Goal: Navigation & Orientation: Understand site structure

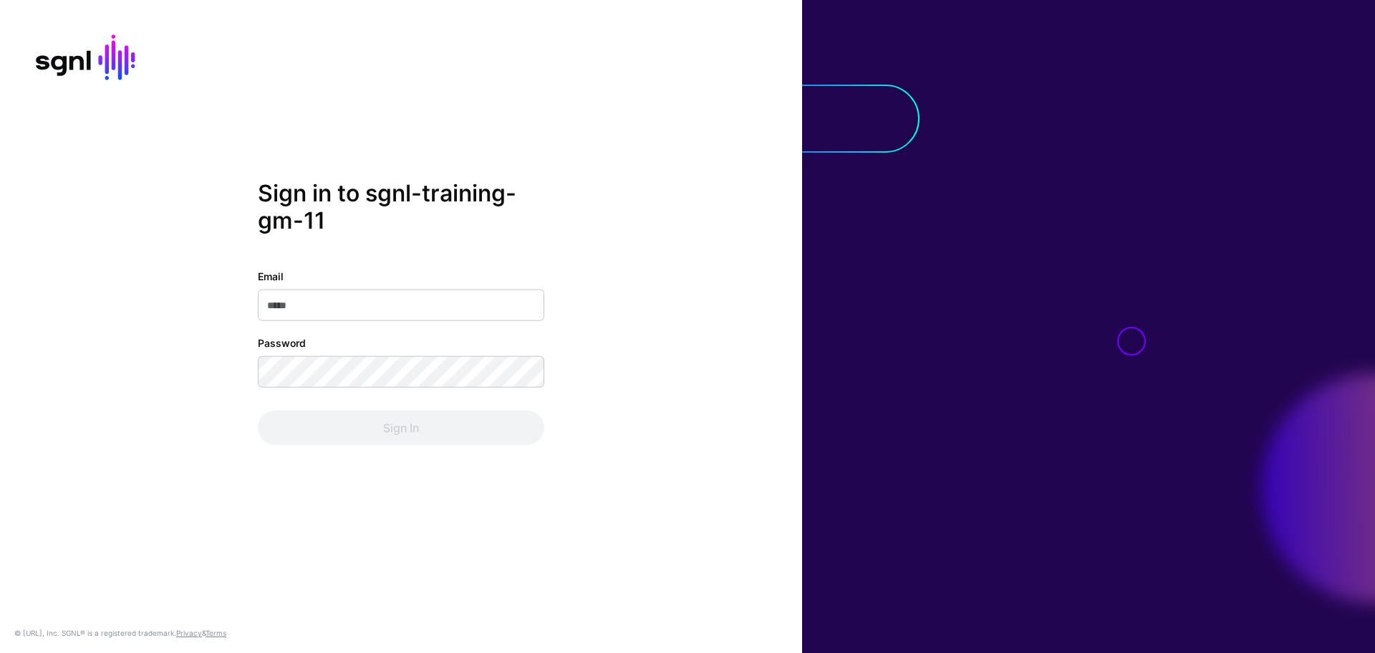
click at [732, 14] on div "Sign in to sgnl-training-gm-11 Email Password Sign In © [URL], Inc. SGNL® is a …" at bounding box center [401, 326] width 802 height 653
click at [688, 119] on div "Sign in to sgnl-training-gm-11 Email Password Sign In © [URL], Inc. SGNL® is a …" at bounding box center [401, 326] width 802 height 653
click at [393, 294] on input "Email" at bounding box center [401, 305] width 287 height 32
paste input "**********"
type input "**********"
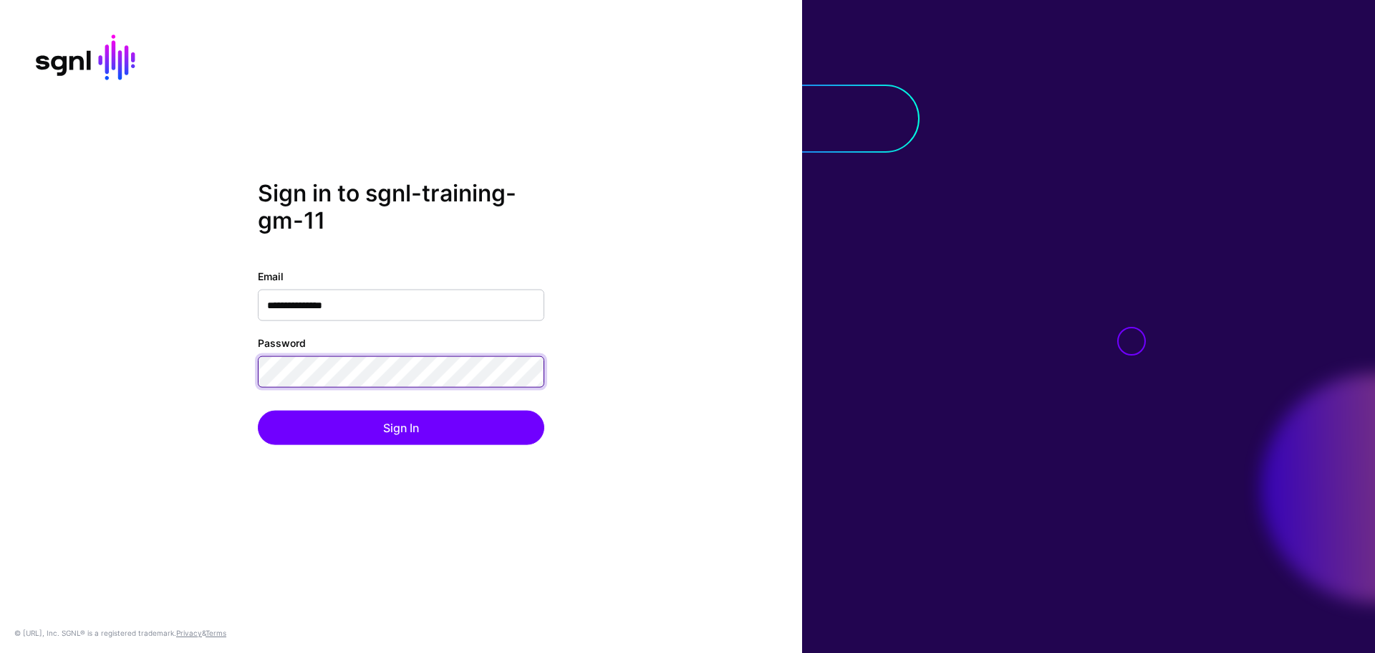
click at [258, 410] on button "Sign In" at bounding box center [401, 427] width 287 height 34
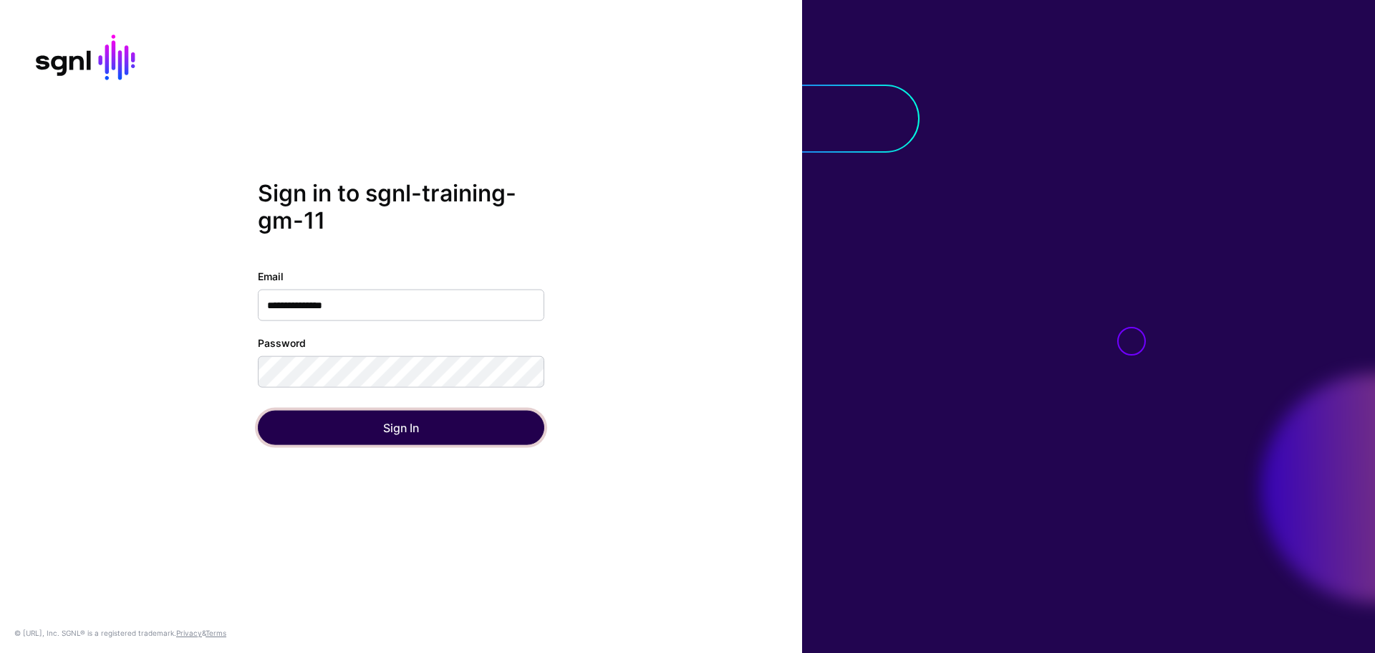
click at [360, 419] on button "Sign In" at bounding box center [401, 427] width 287 height 34
click at [349, 424] on button "Sign In" at bounding box center [401, 427] width 287 height 34
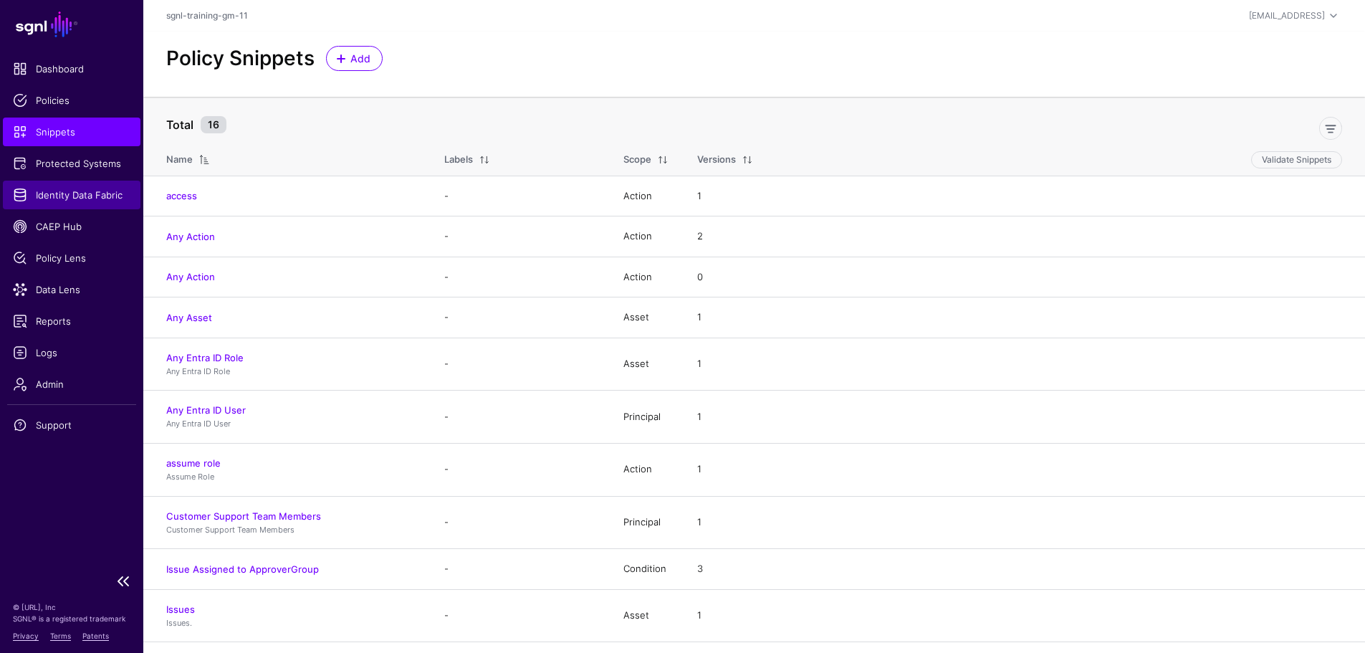
click at [71, 191] on span "Identity Data Fabric" at bounding box center [71, 195] width 117 height 14
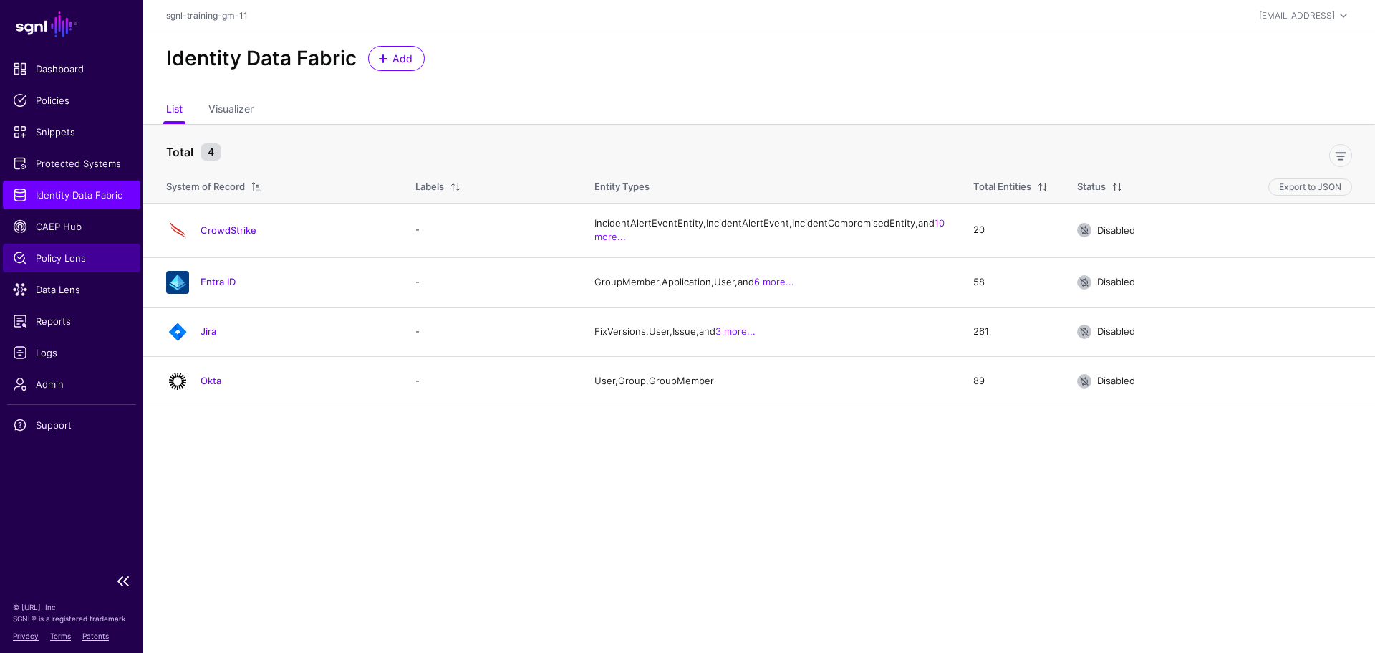
click at [82, 264] on span "Policy Lens" at bounding box center [71, 258] width 117 height 14
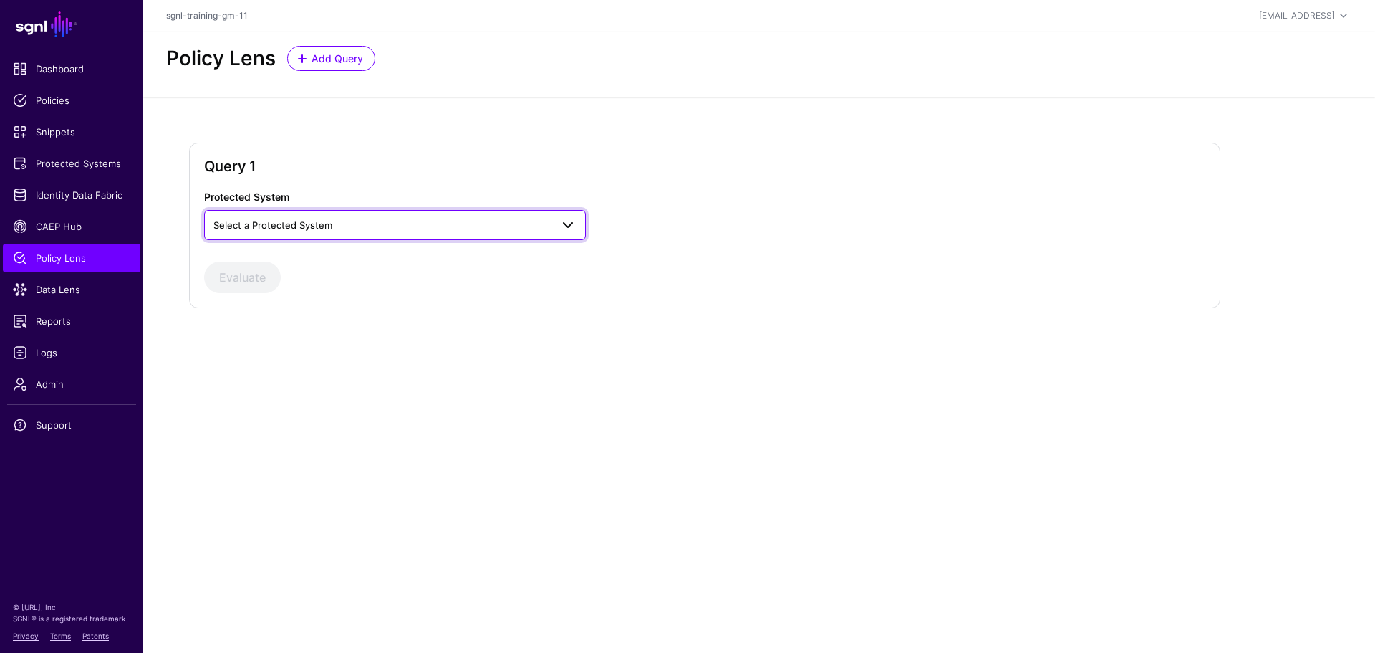
click at [310, 232] on span "Select a Protected System" at bounding box center [381, 225] width 337 height 16
click at [394, 216] on link "Select a Protected System" at bounding box center [395, 225] width 382 height 30
click at [374, 234] on span "Select a Protected System" at bounding box center [394, 224] width 363 height 17
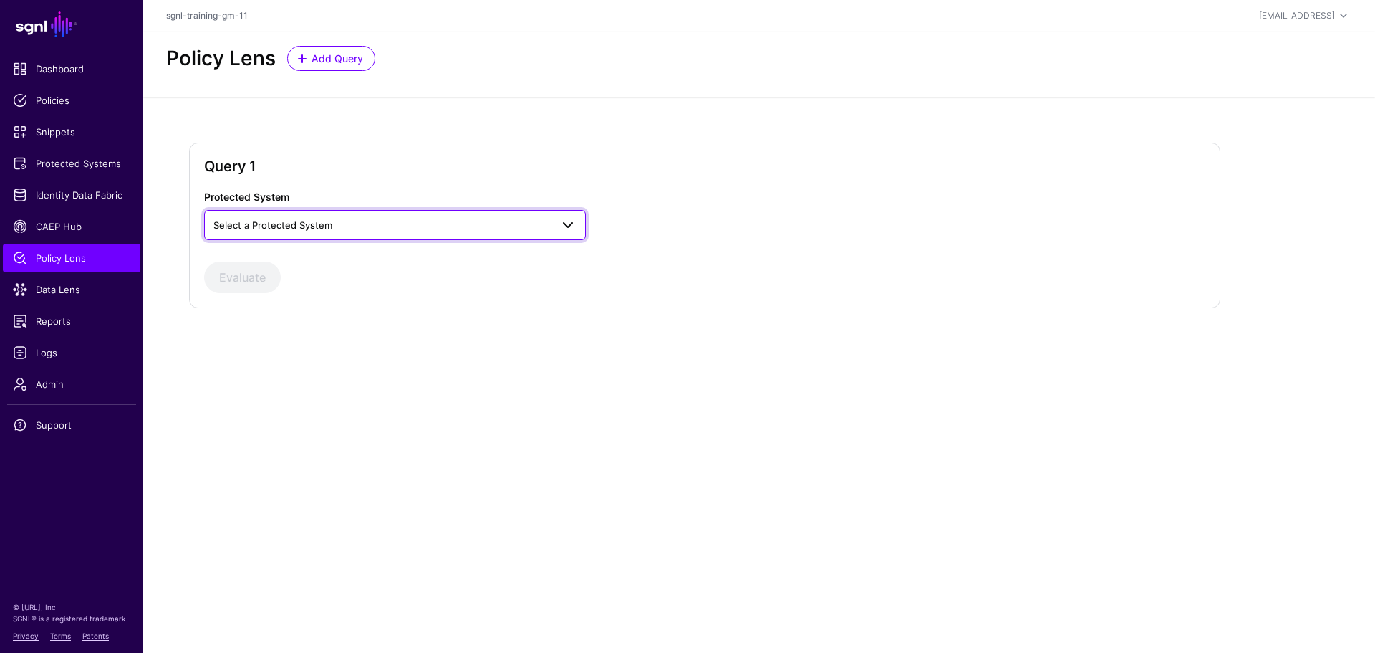
click at [374, 234] on span "Select a Protected System" at bounding box center [394, 224] width 363 height 17
click at [349, 261] on div "Custom Application" at bounding box center [395, 258] width 359 height 14
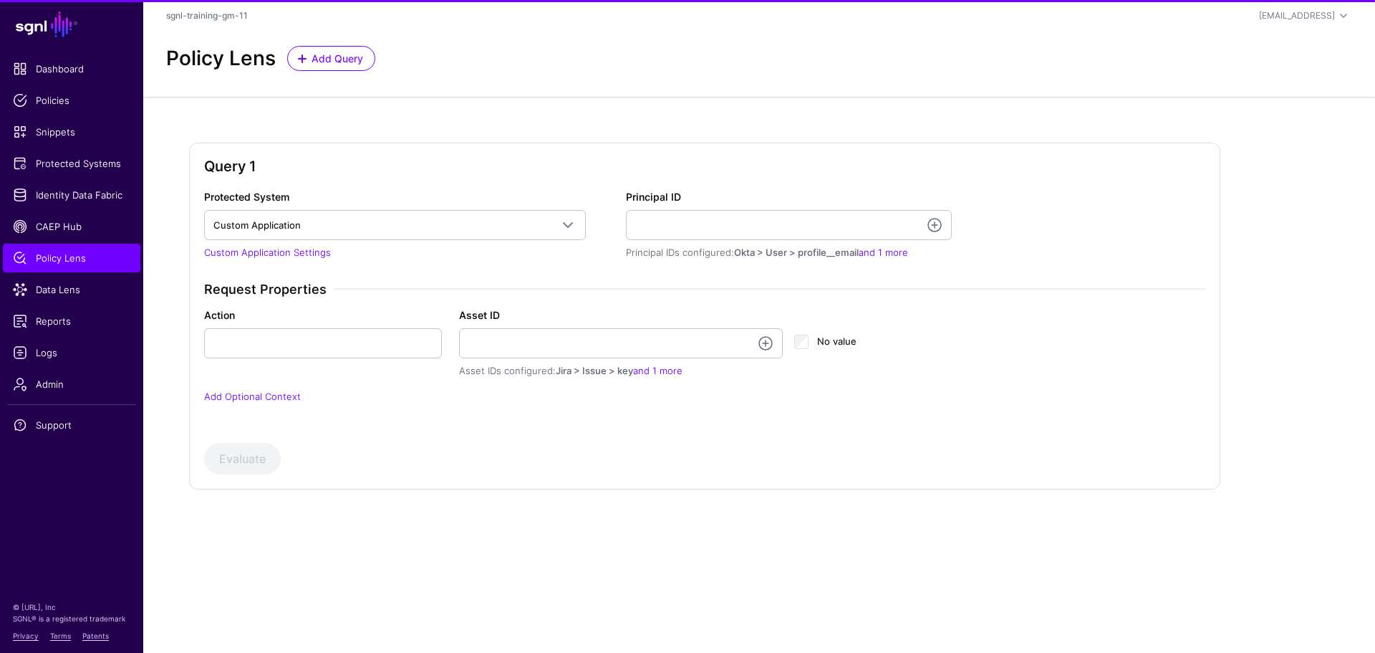
click at [349, 261] on div "Protected System Custom Application Custom Application Microsoft Teams Okta Sla…" at bounding box center [704, 305] width 1013 height 232
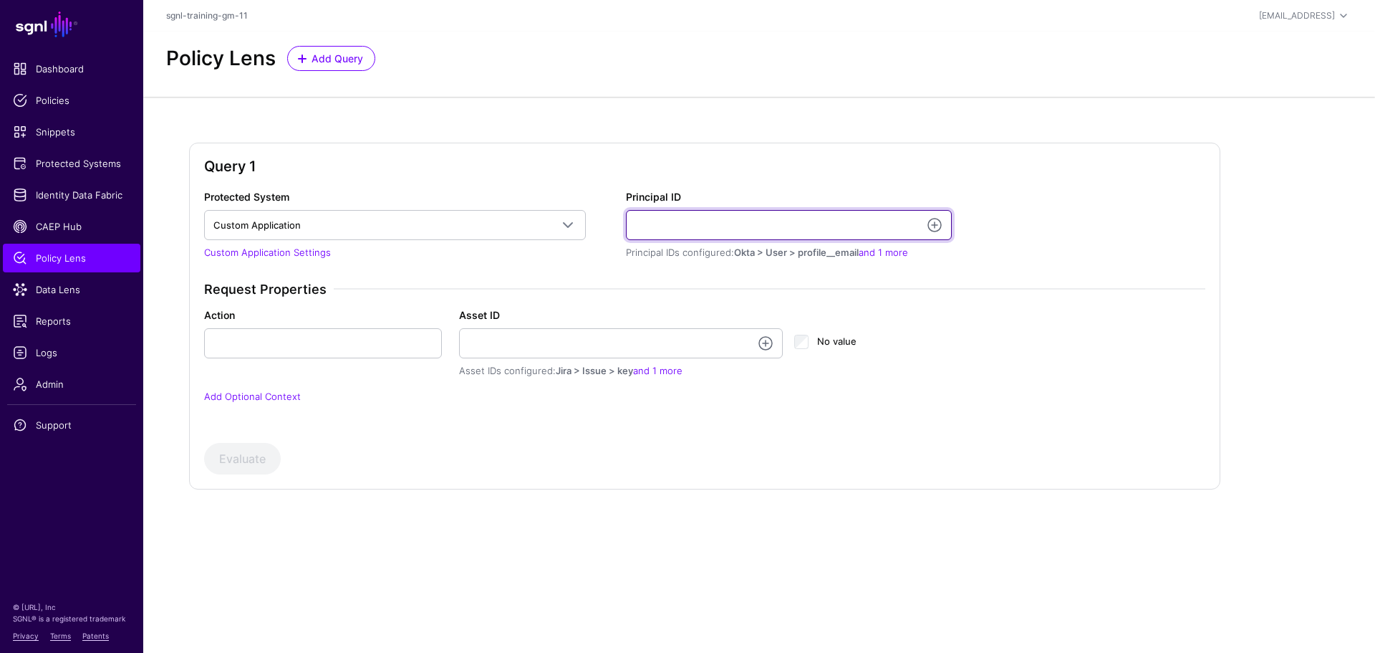
click at [688, 231] on input "Principal ID" at bounding box center [789, 225] width 326 height 30
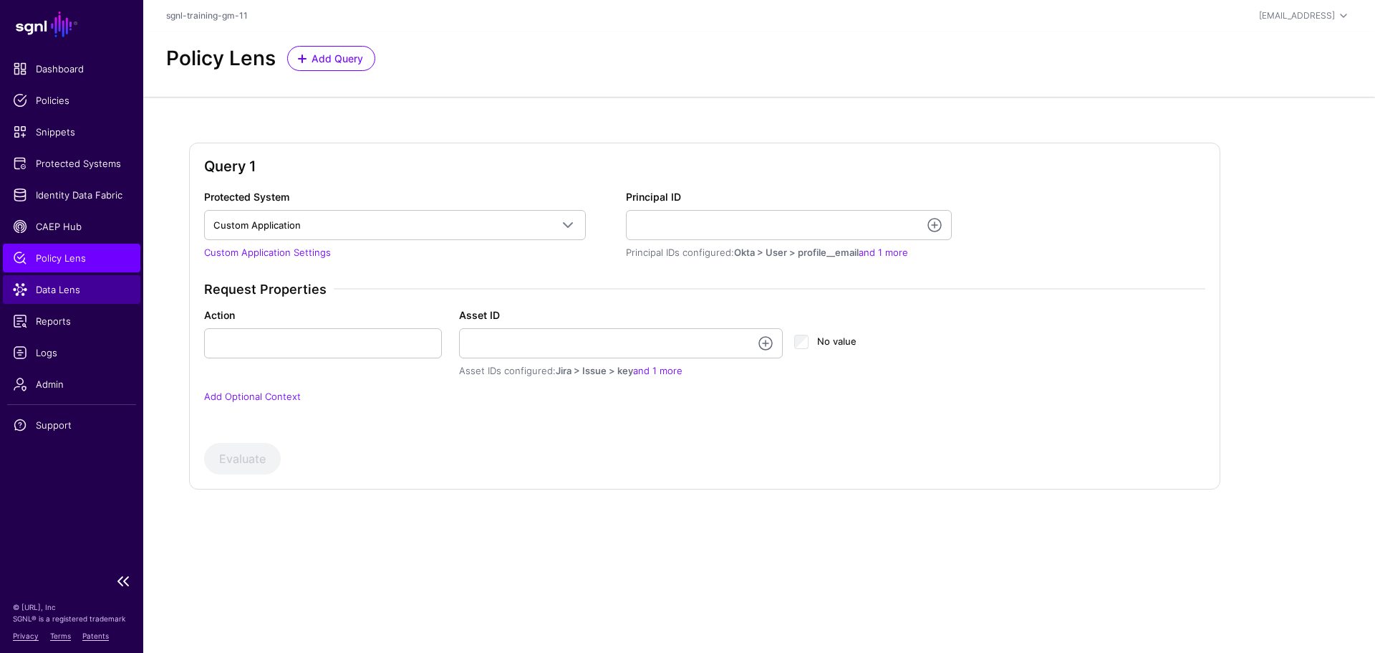
click at [86, 289] on span "Data Lens" at bounding box center [71, 289] width 117 height 14
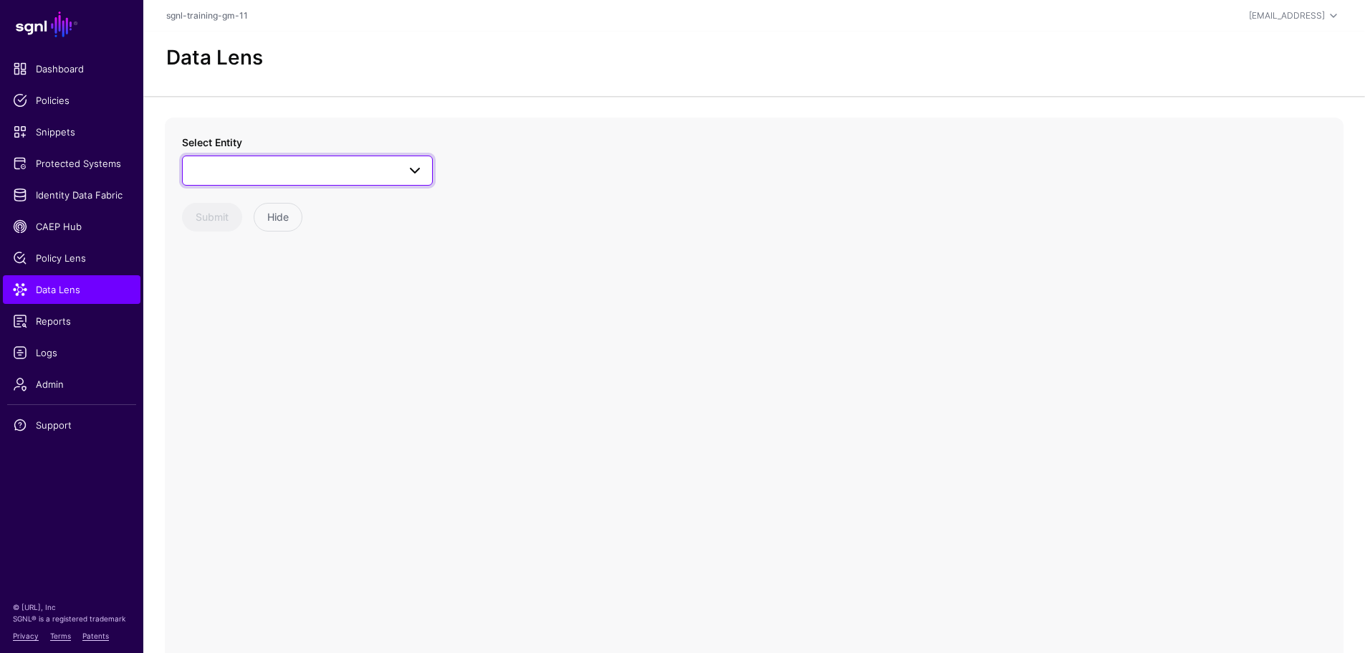
click at [301, 171] on span at bounding box center [307, 170] width 232 height 17
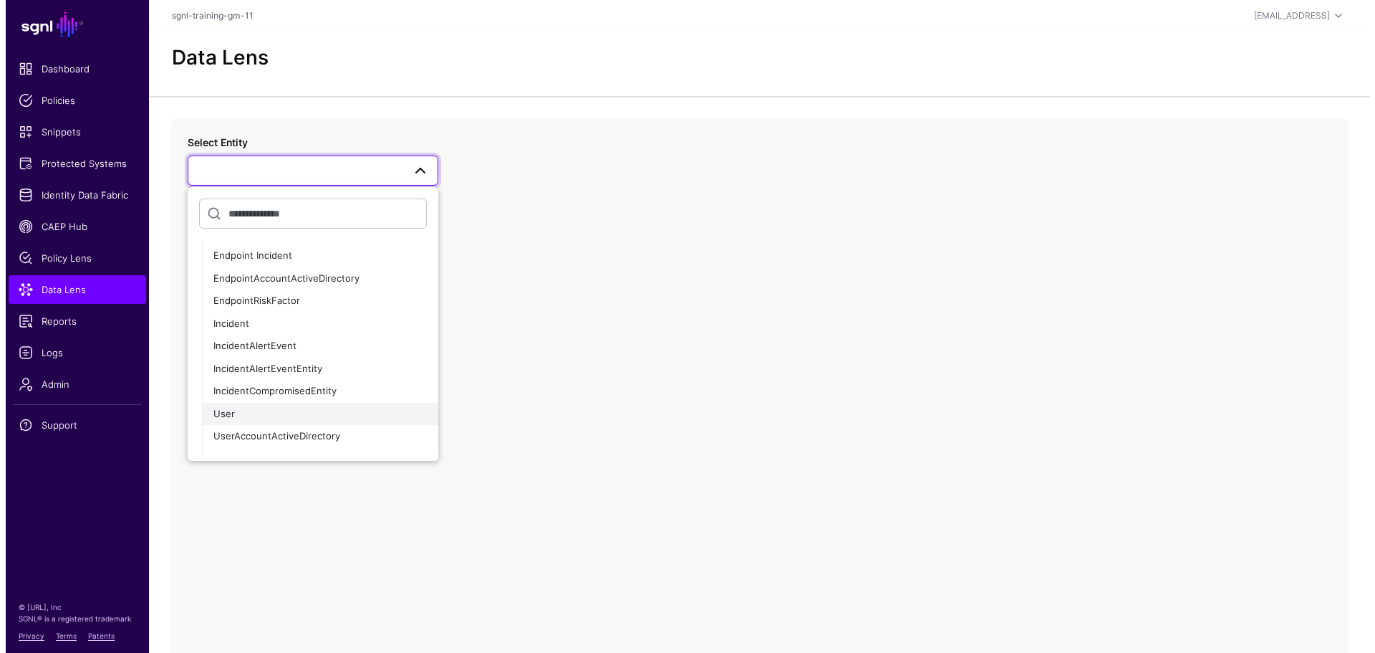
scroll to position [143, 0]
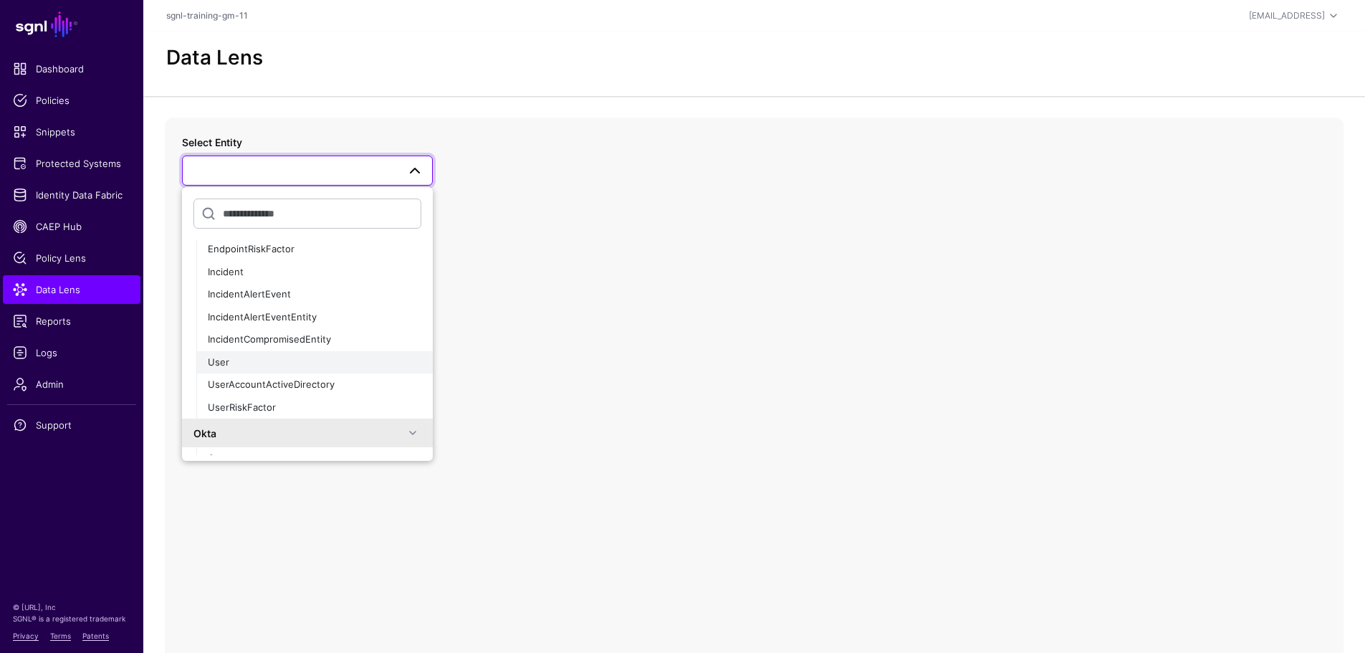
click at [299, 360] on div "User" at bounding box center [314, 362] width 213 height 14
click at [299, 360] on div "Select Entity CrowdStrike Detection Device Endpoint Endpoint Incident EndpointA…" at bounding box center [754, 403] width 1178 height 573
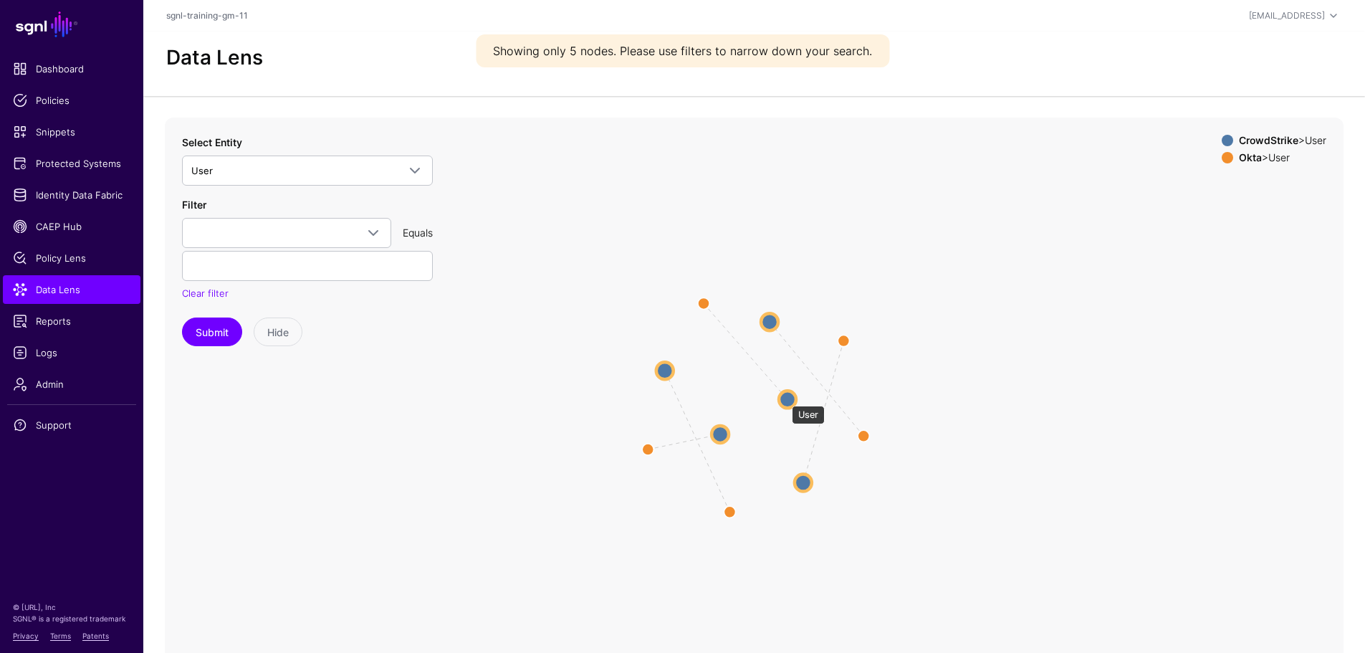
click at [784, 398] on circle at bounding box center [787, 398] width 17 height 17
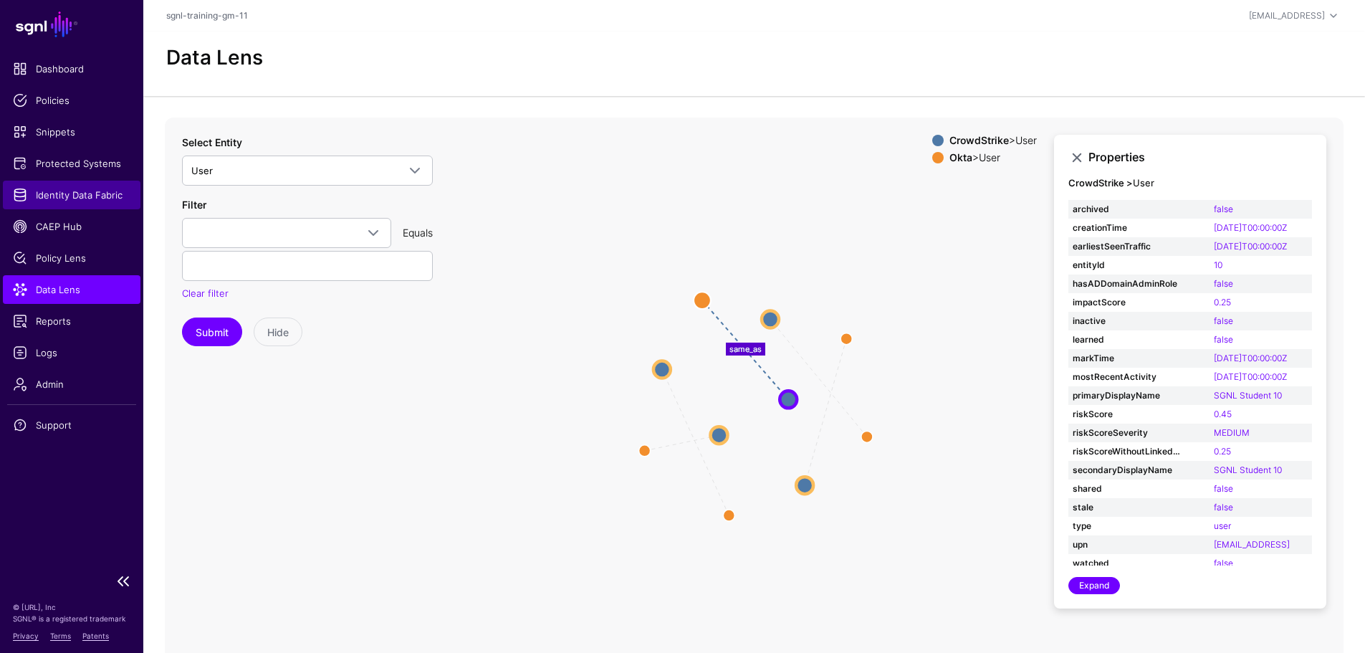
click at [72, 191] on span "Identity Data Fabric" at bounding box center [71, 195] width 117 height 14
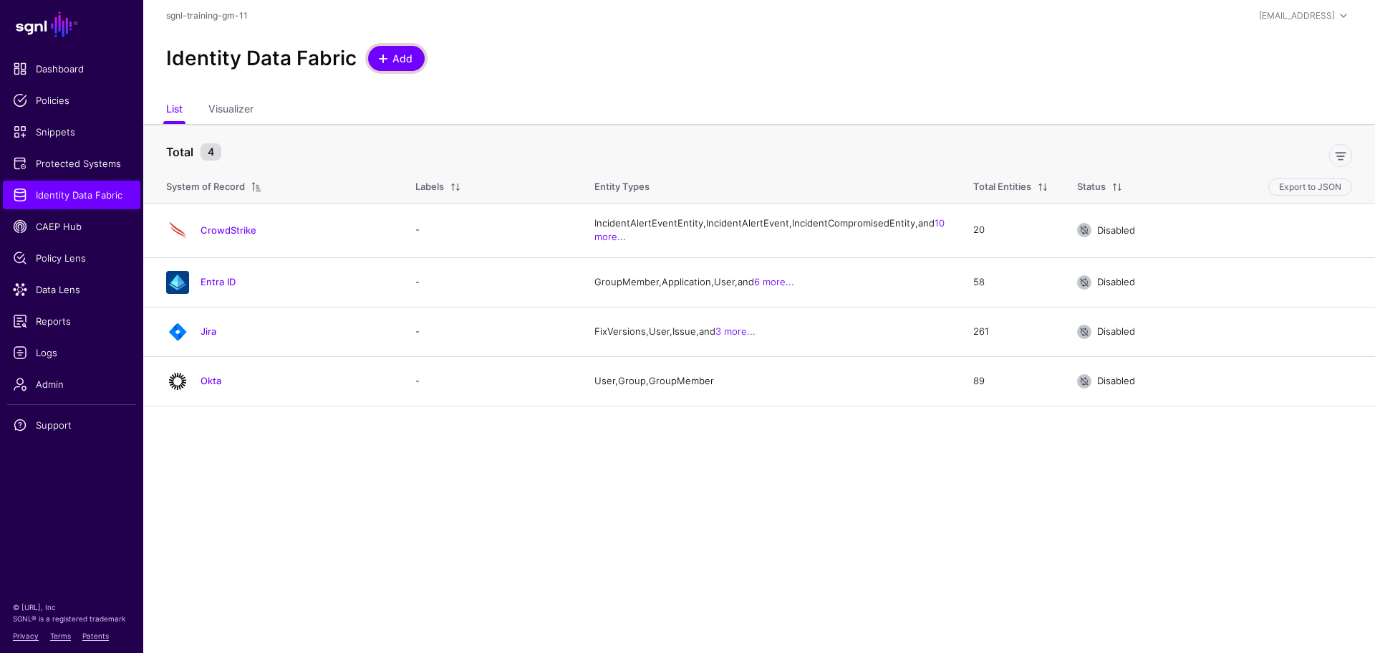
click at [399, 67] on link "Add" at bounding box center [396, 58] width 57 height 25
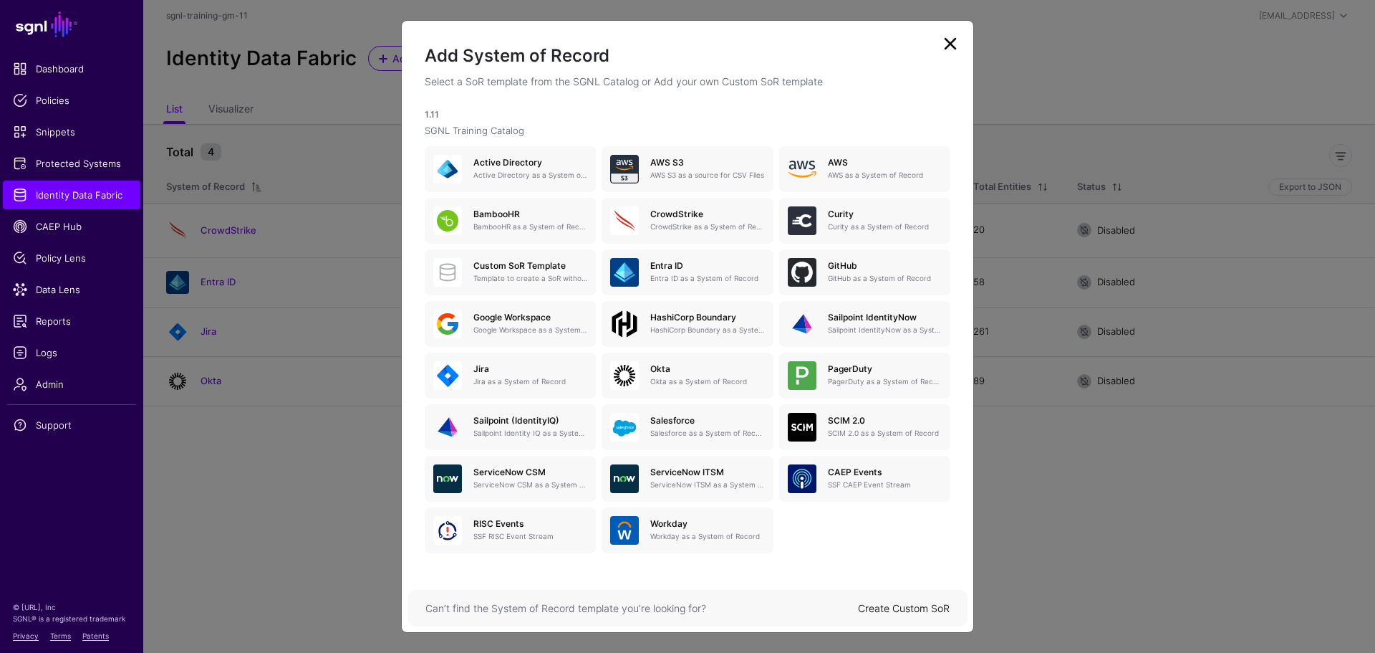
scroll to position [65, 0]
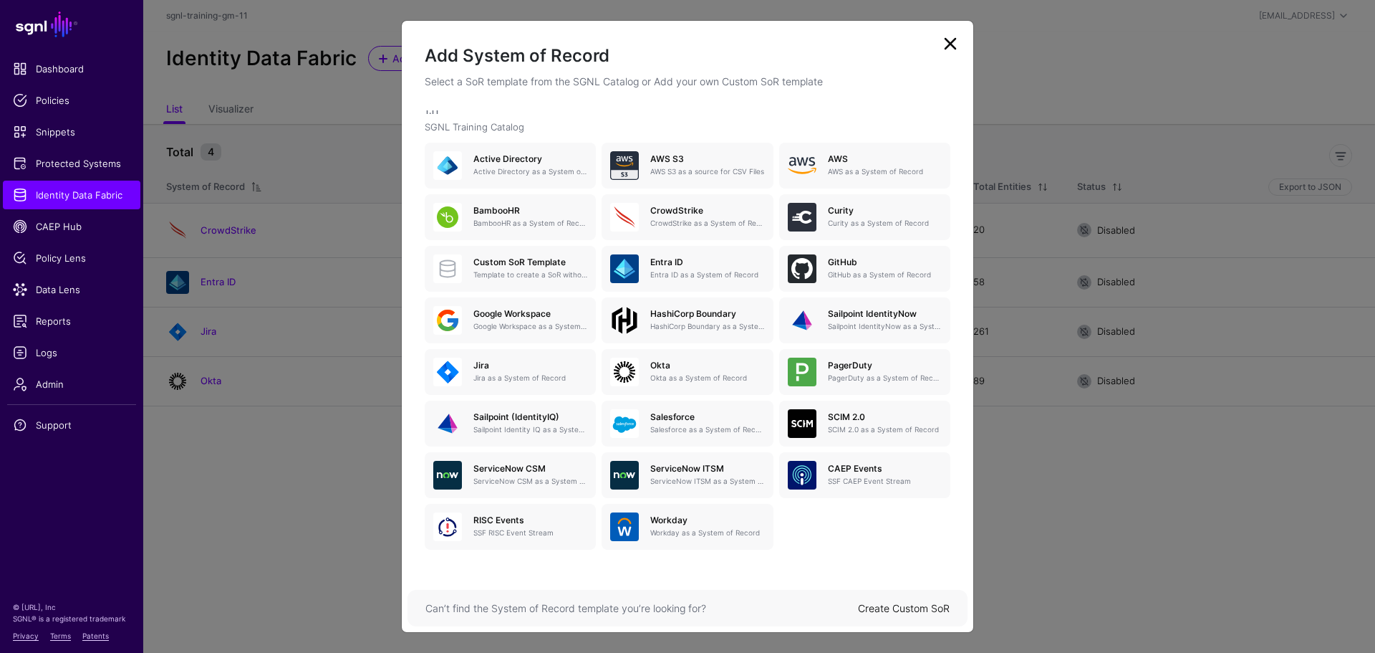
click at [950, 40] on link at bounding box center [950, 43] width 23 height 23
